Goal: Task Accomplishment & Management: Manage account settings

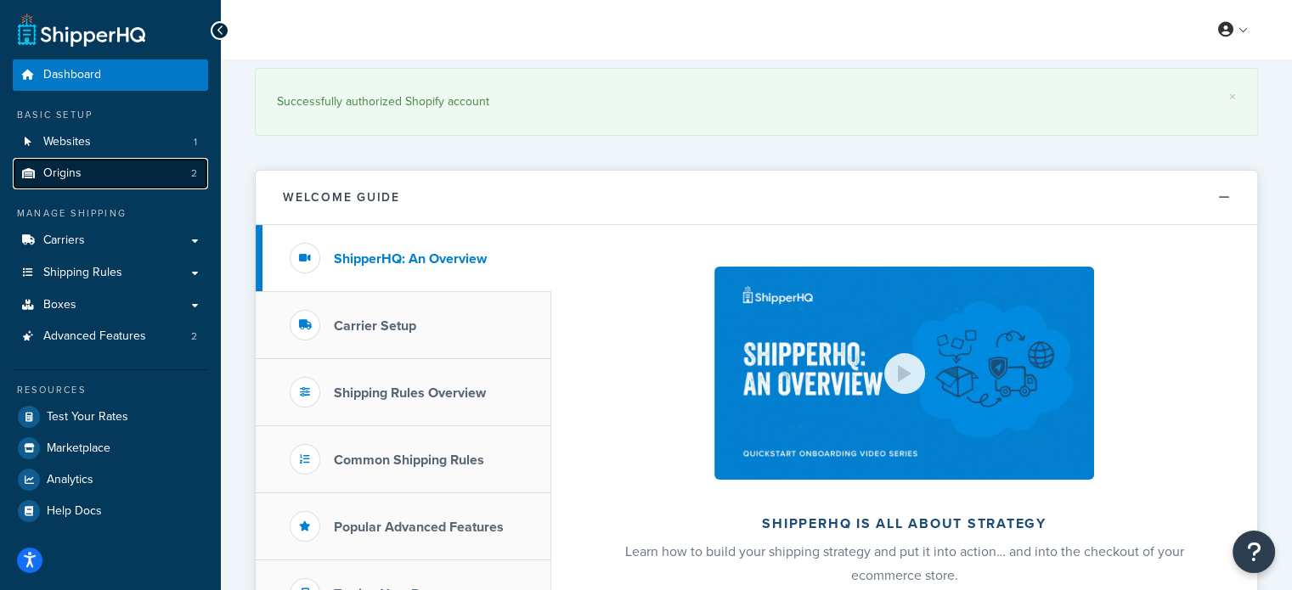
click at [110, 178] on link "Origins 2" at bounding box center [110, 173] width 195 height 31
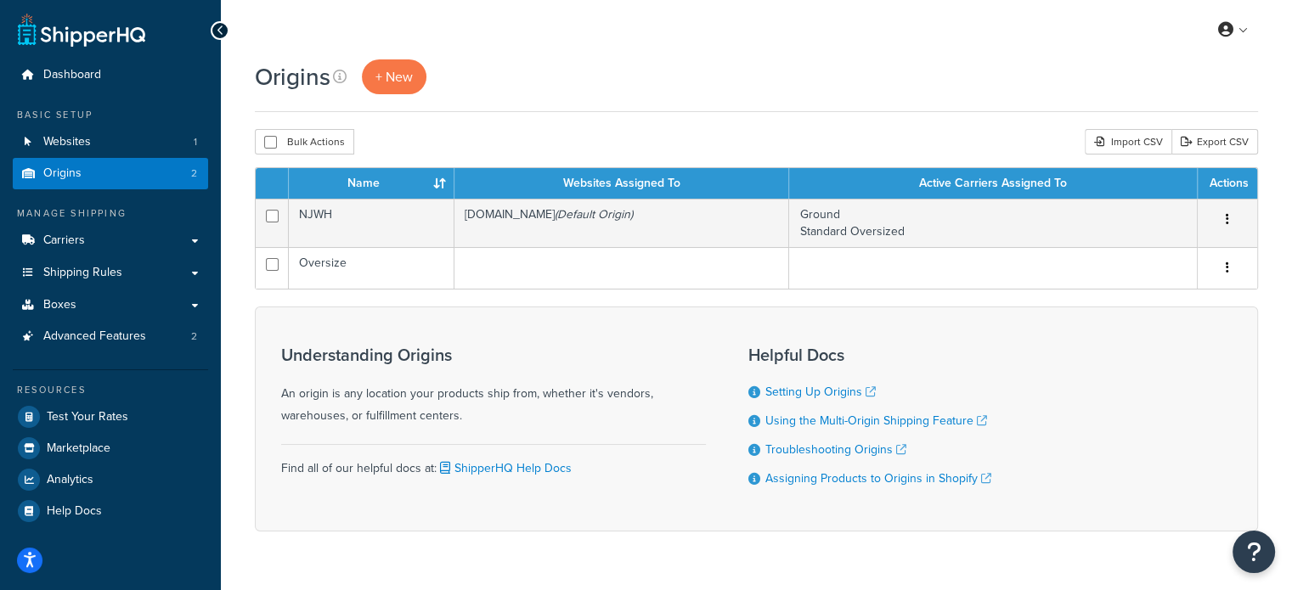
click at [678, 75] on div "Origins + New" at bounding box center [756, 76] width 1003 height 35
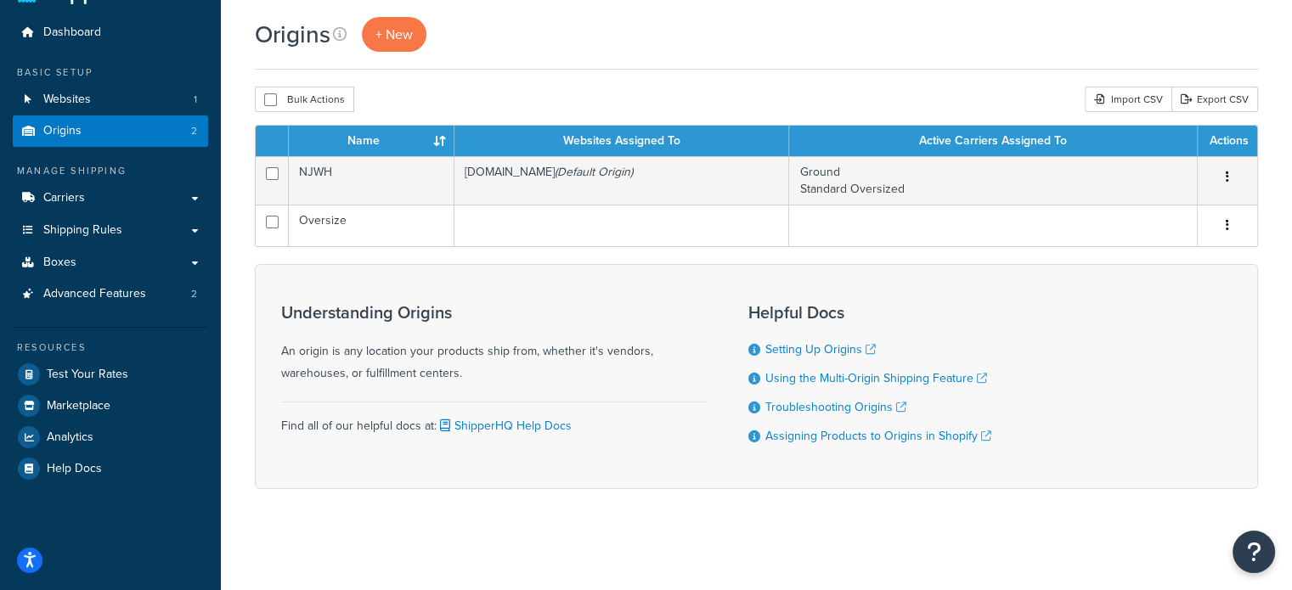
click at [497, 91] on div "Bulk Actions Duplicate Delete Import CSV Export CSV" at bounding box center [756, 99] width 1003 height 25
click at [106, 235] on span "Shipping Rules" at bounding box center [82, 230] width 79 height 14
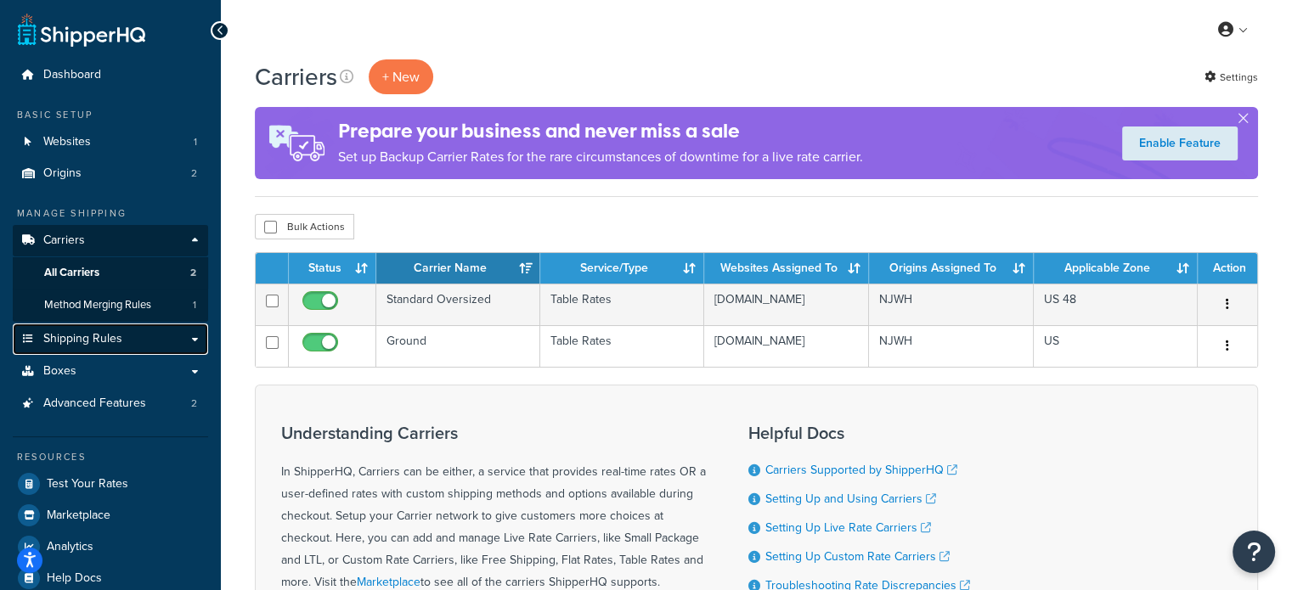
click at [102, 346] on span "Shipping Rules" at bounding box center [82, 339] width 79 height 14
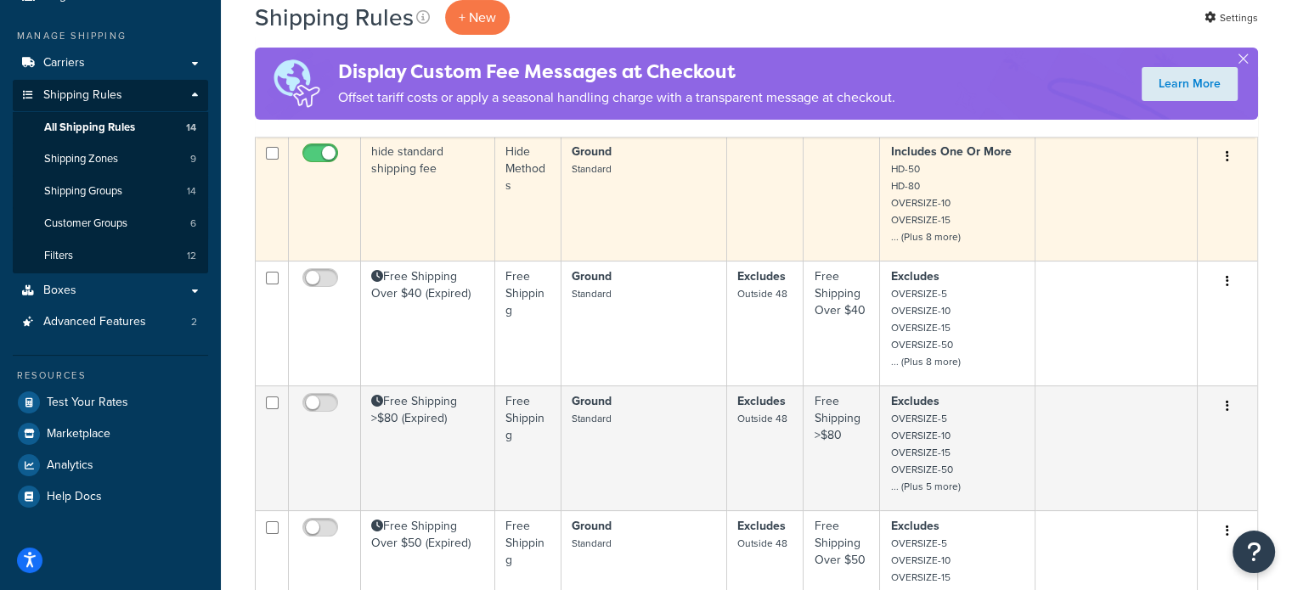
scroll to position [85, 0]
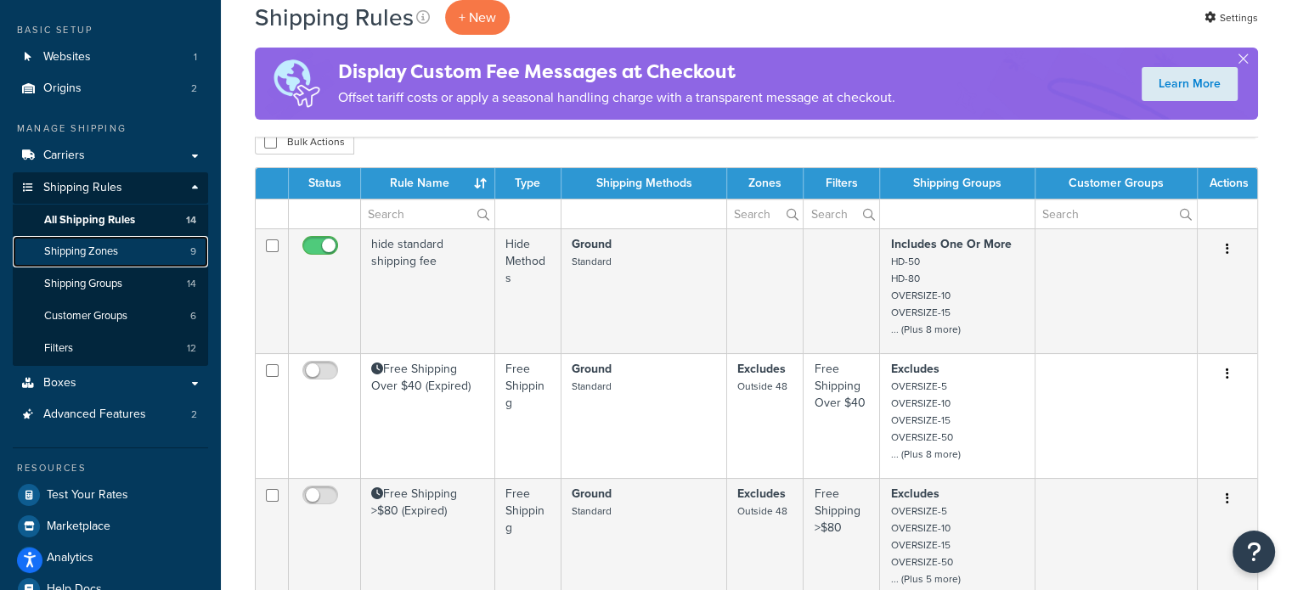
click at [69, 254] on span "Shipping Zones" at bounding box center [81, 252] width 74 height 14
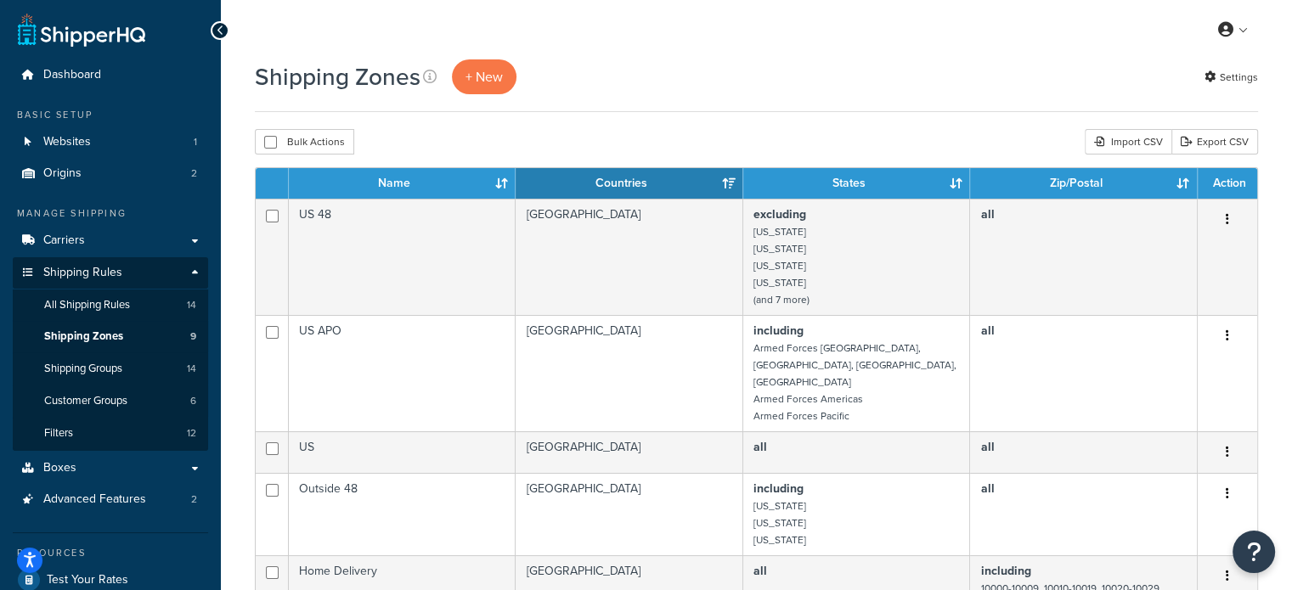
click at [821, 141] on div "Bulk Actions Duplicate [GEOGRAPHIC_DATA] Import CSV Export CSV" at bounding box center [756, 141] width 1003 height 25
click at [503, 99] on div "Shipping Zones + New Settings" at bounding box center [756, 85] width 1003 height 53
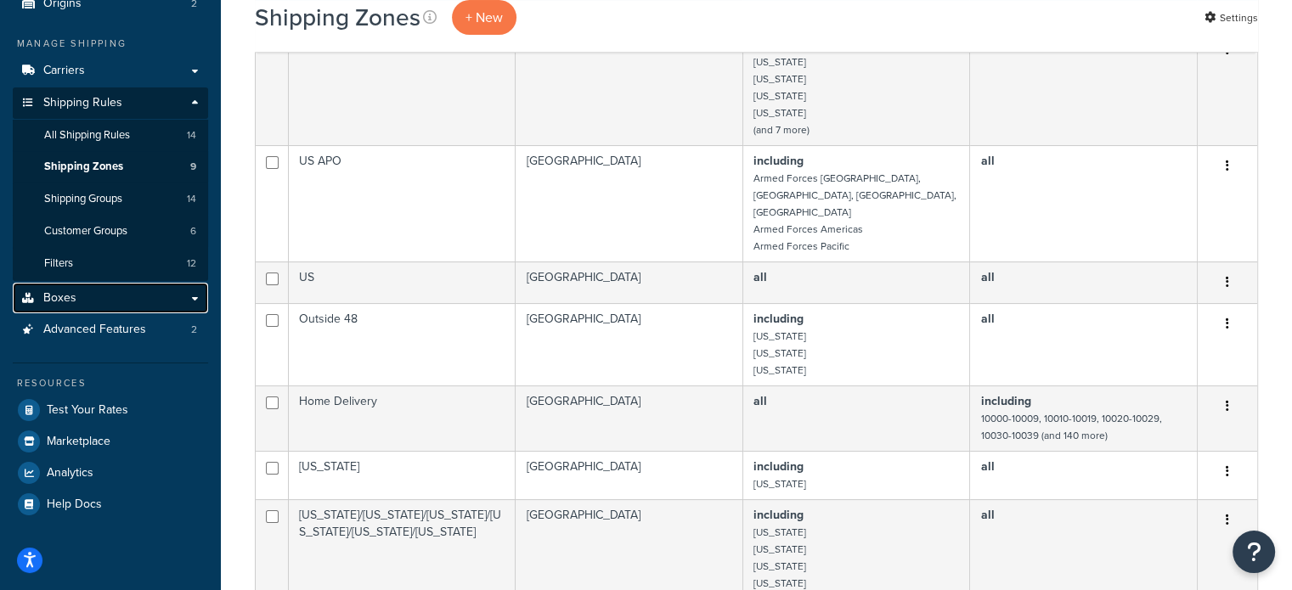
click at [112, 296] on link "Boxes" at bounding box center [110, 298] width 195 height 31
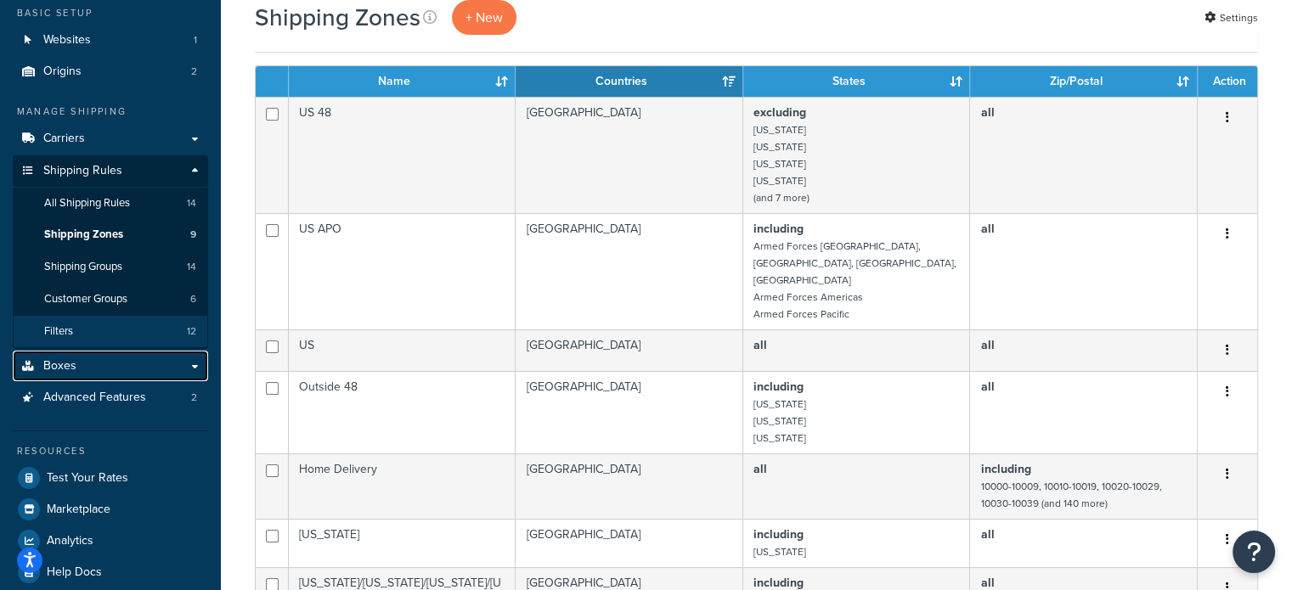
scroll to position [0, 0]
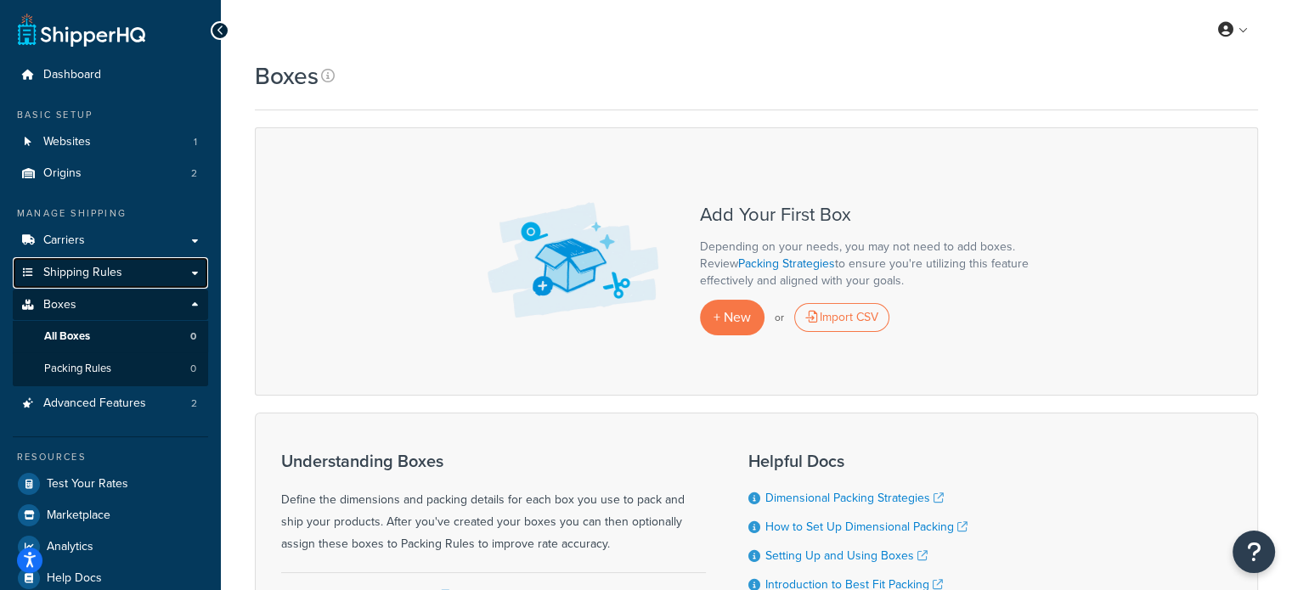
click at [108, 278] on span "Shipping Rules" at bounding box center [82, 273] width 79 height 14
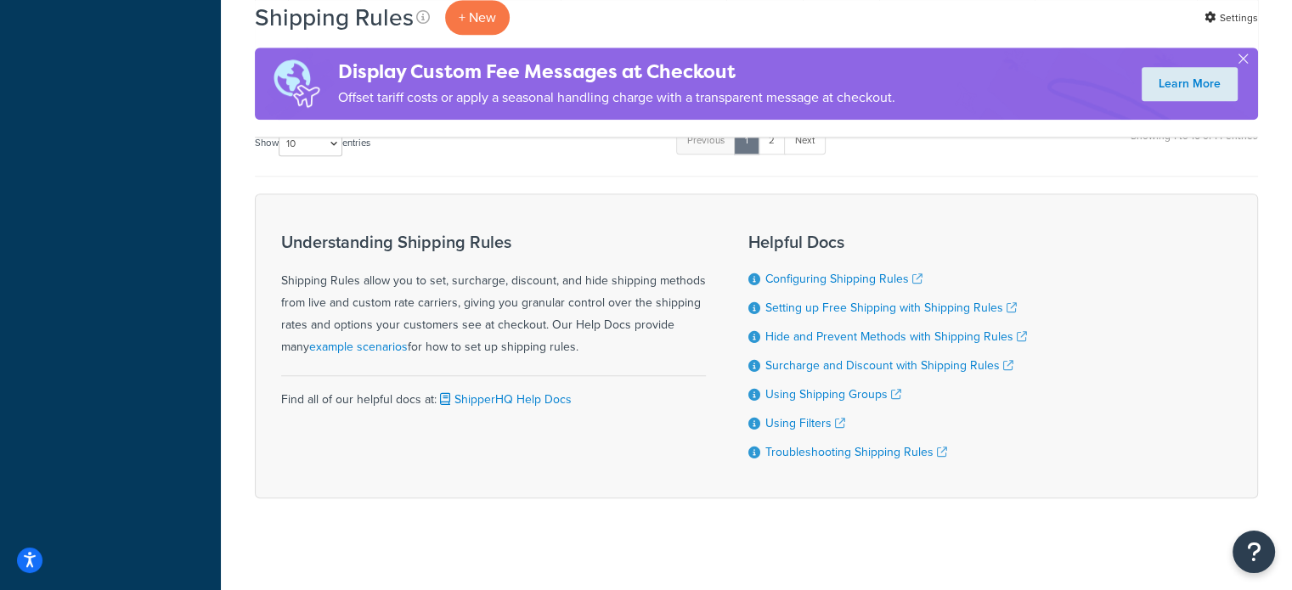
scroll to position [1294, 0]
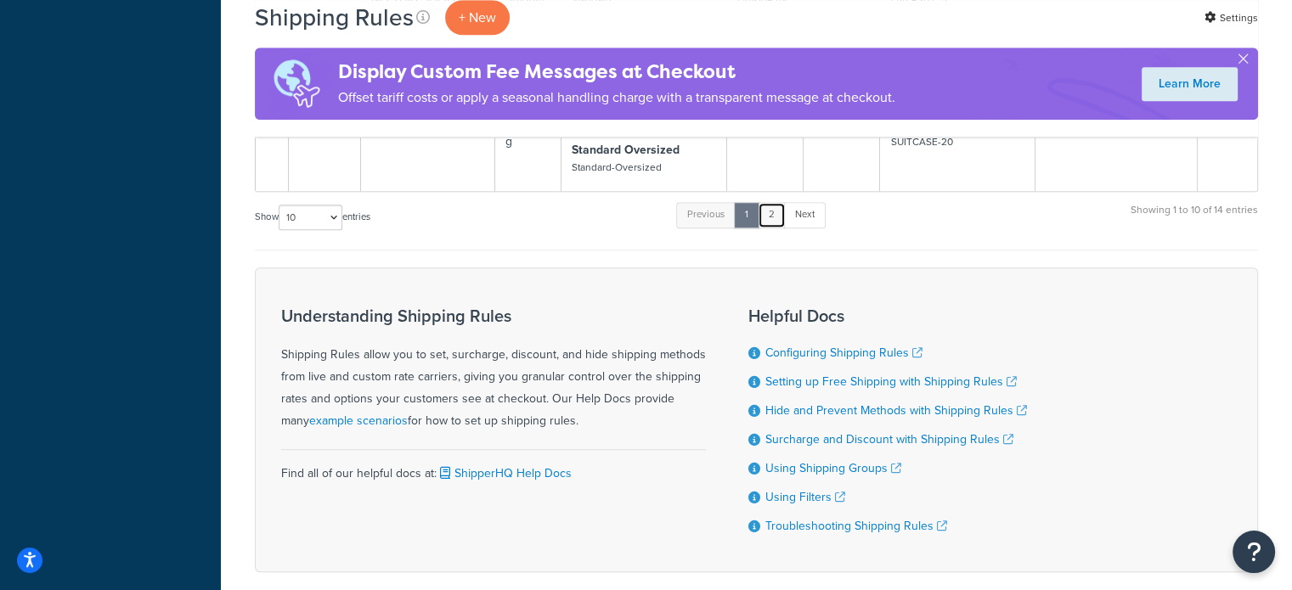
click at [774, 216] on link "2" at bounding box center [771, 214] width 28 height 25
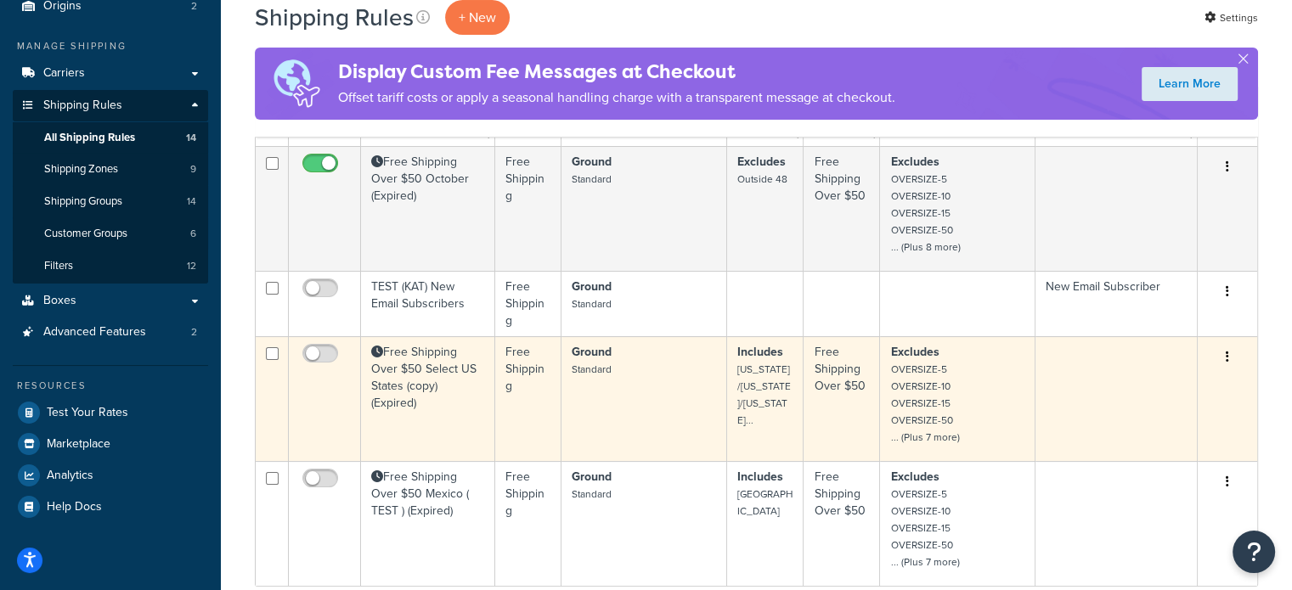
scroll to position [138, 0]
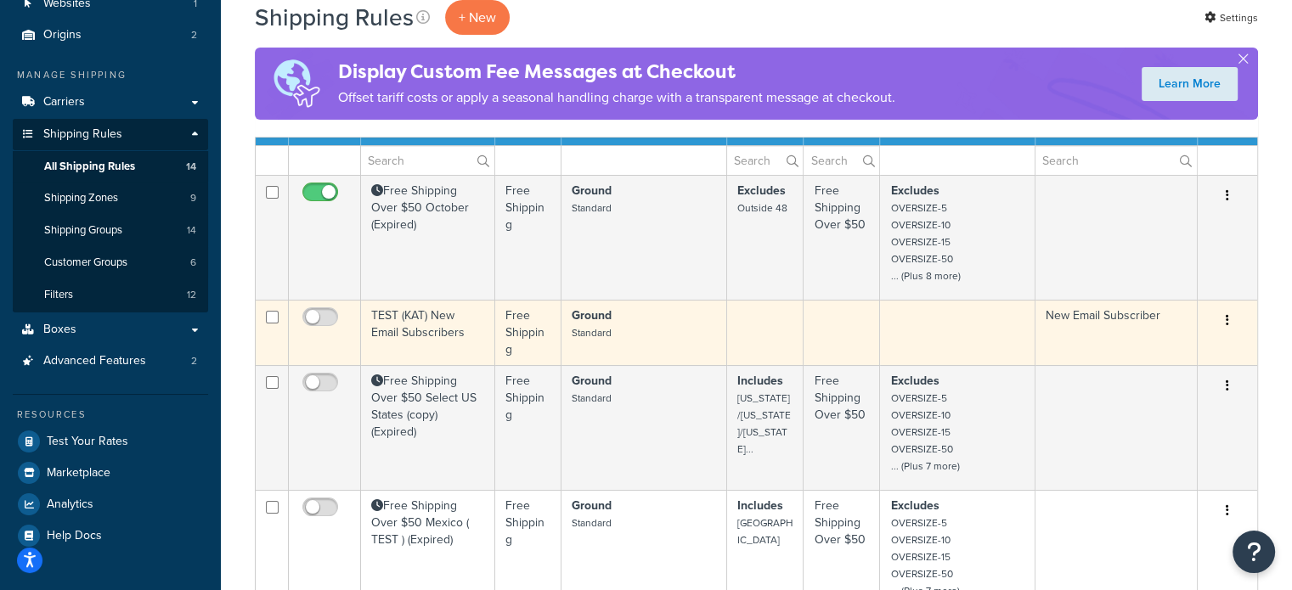
click at [435, 342] on td "TEST (KAT) New Email Subscribers" at bounding box center [428, 332] width 134 height 65
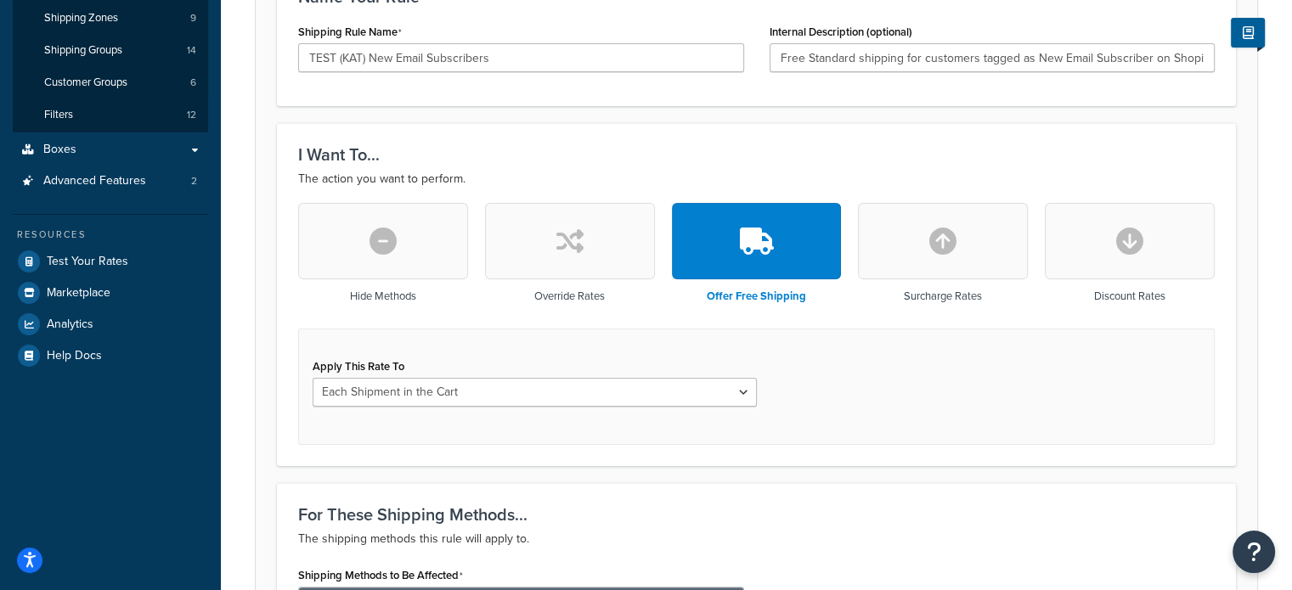
scroll to position [319, 0]
click at [830, 120] on form "Specify the action you would like to perform and the shipping methods that will…" at bounding box center [756, 507] width 1001 height 1255
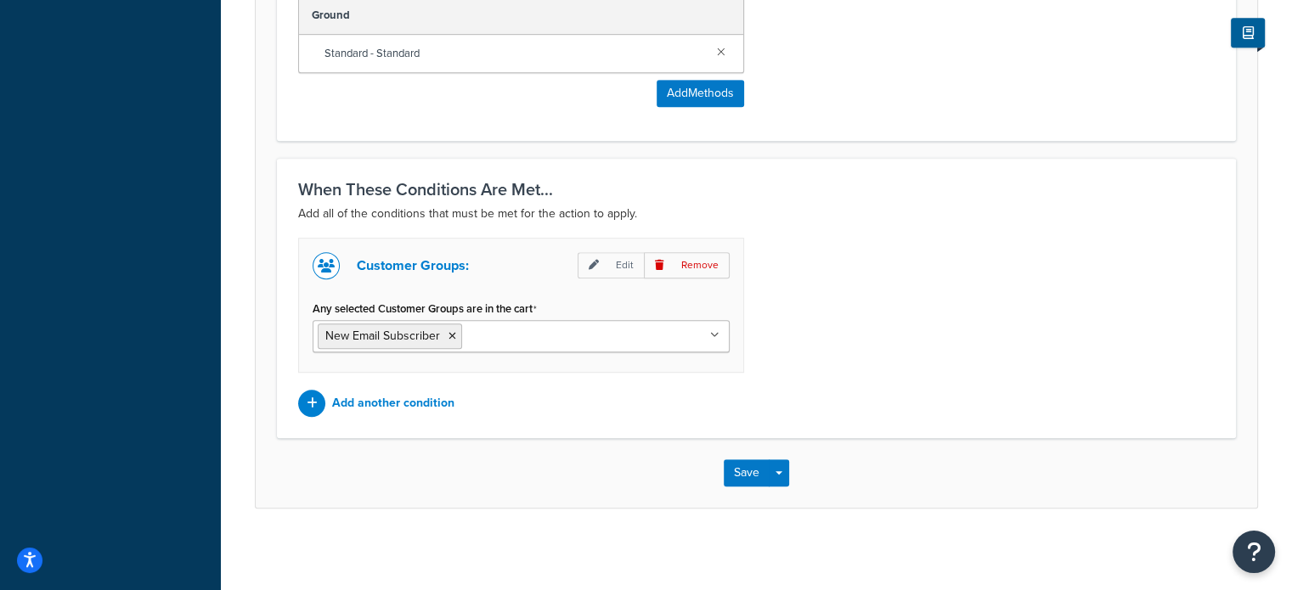
scroll to position [948, 0]
click at [989, 310] on div "Customer Groups: Edit Remove Any selected Customer Groups are in the cart New E…" at bounding box center [756, 327] width 942 height 179
